Goal: Navigation & Orientation: Go to known website

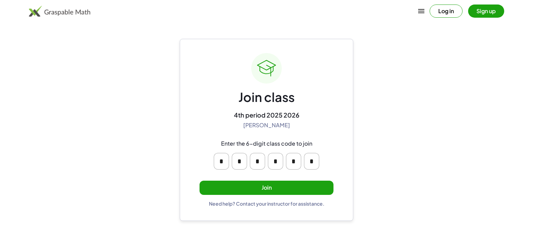
click at [326, 187] on button "Join" at bounding box center [266, 188] width 134 height 14
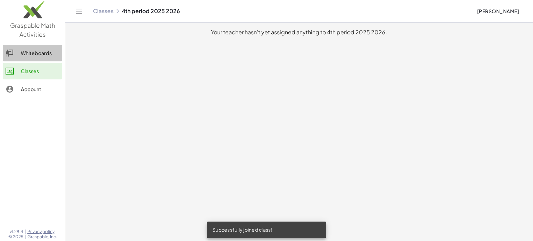
click at [41, 51] on div "Whiteboards" at bounding box center [40, 53] width 38 height 8
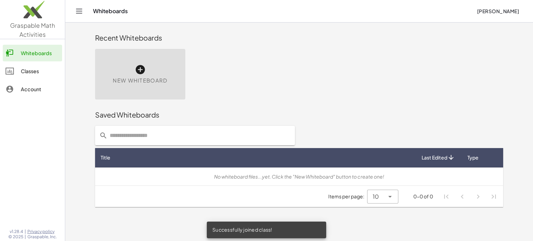
click at [46, 77] on link "Classes" at bounding box center [32, 71] width 59 height 17
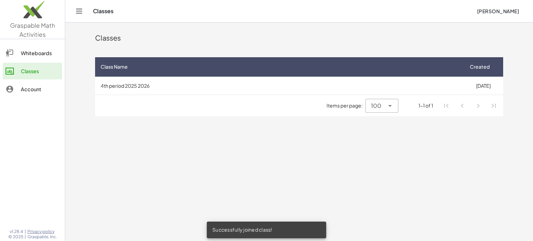
click at [64, 8] on img at bounding box center [32, 11] width 65 height 29
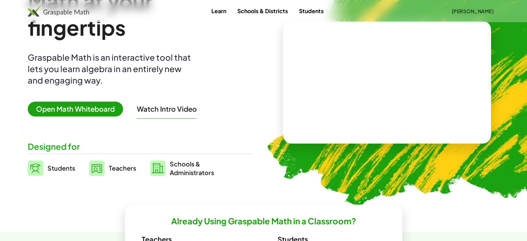
scroll to position [51, 0]
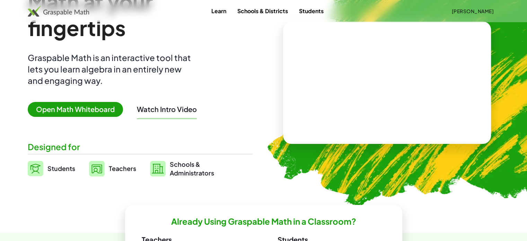
click at [48, 115] on span "Open Math Whiteboard" at bounding box center [75, 109] width 95 height 15
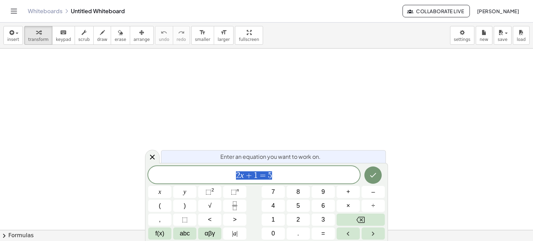
click at [52, 112] on div at bounding box center [266, 230] width 533 height 363
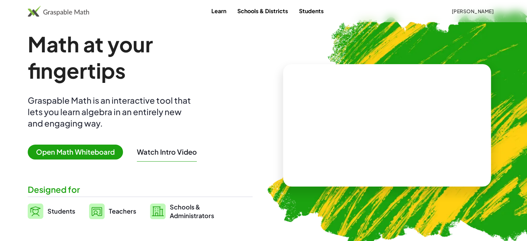
scroll to position [8, 0]
